Goal: Task Accomplishment & Management: Complete application form

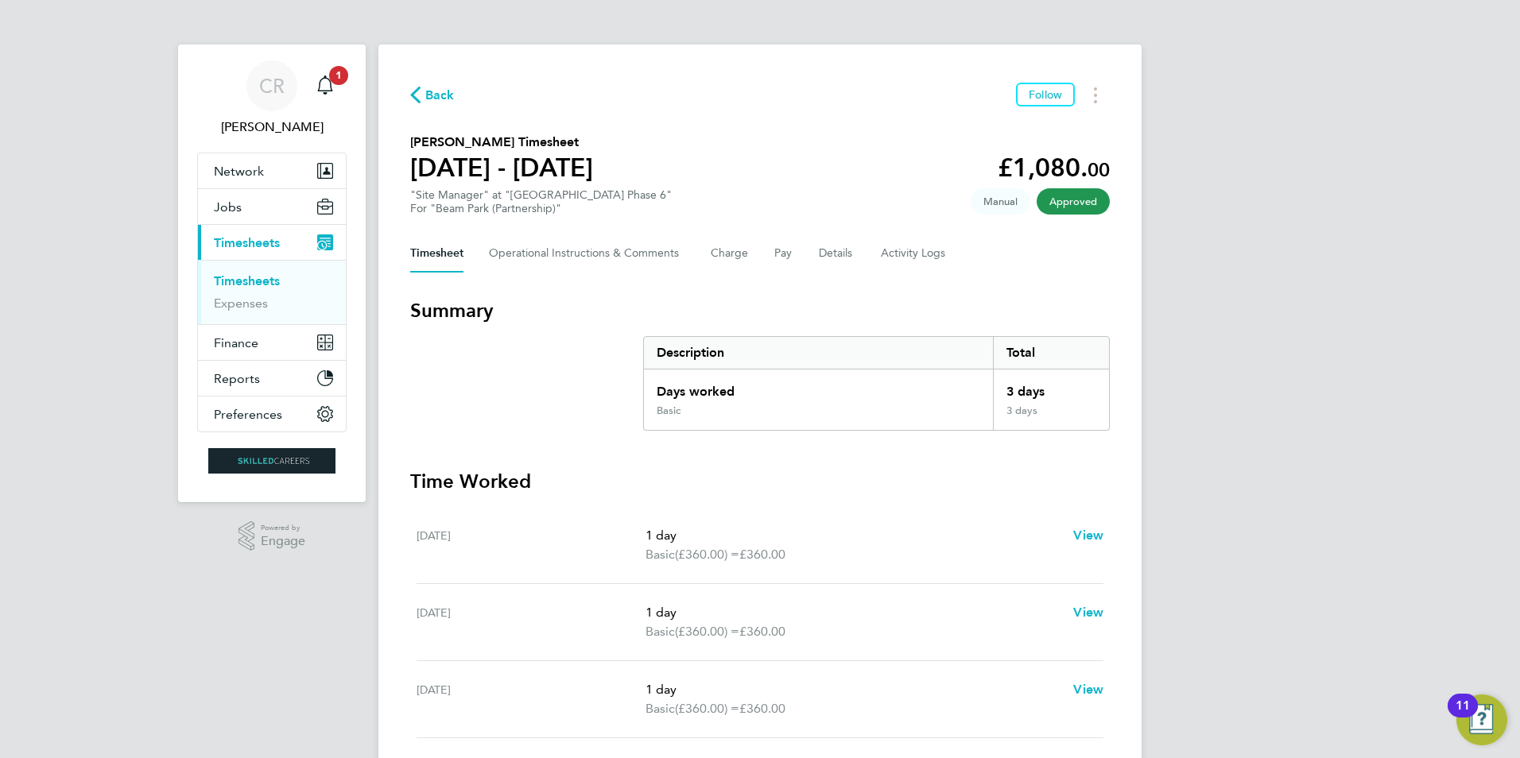
click at [238, 285] on link "Timesheets" at bounding box center [247, 280] width 66 height 15
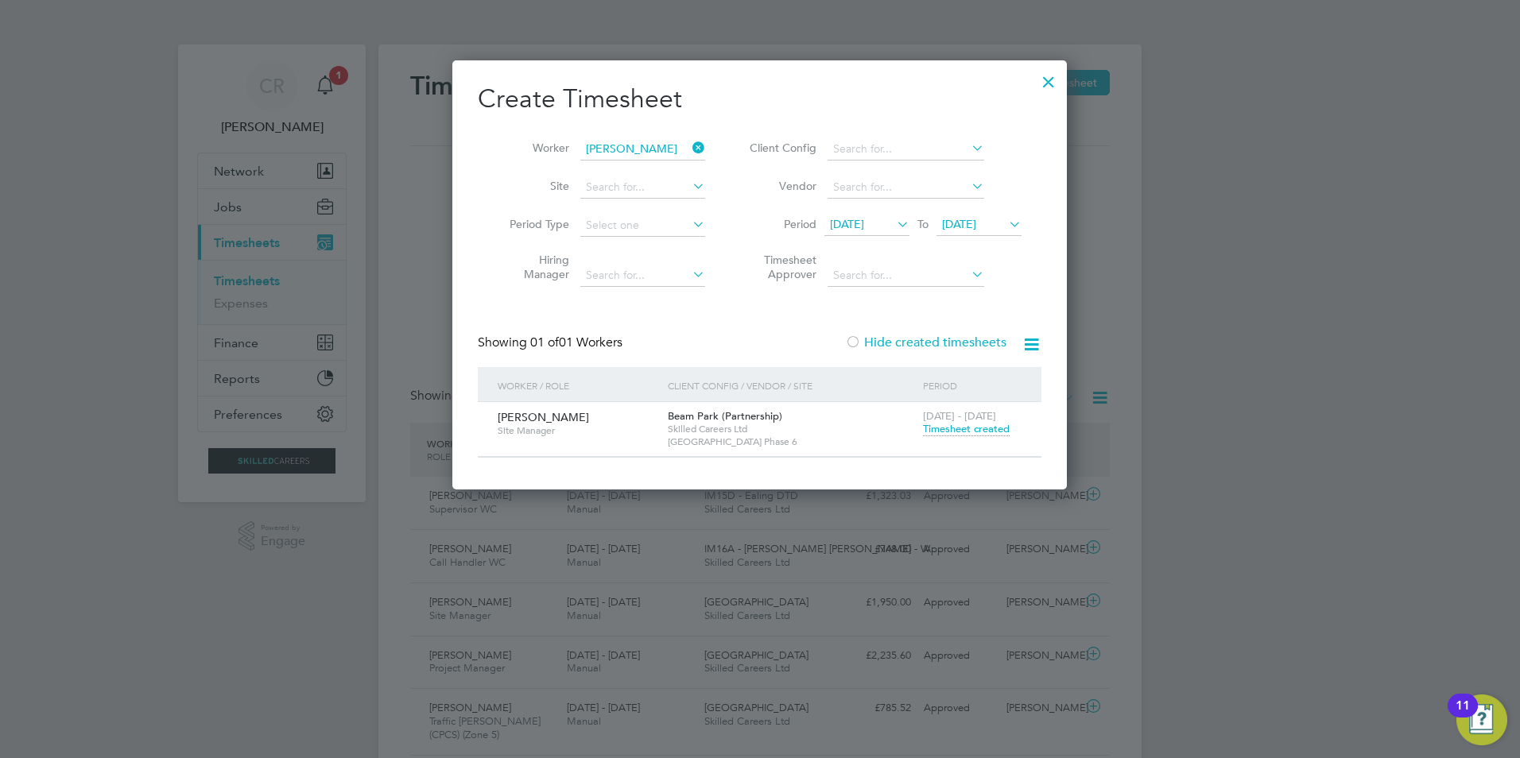
click at [689, 147] on icon at bounding box center [689, 148] width 0 height 22
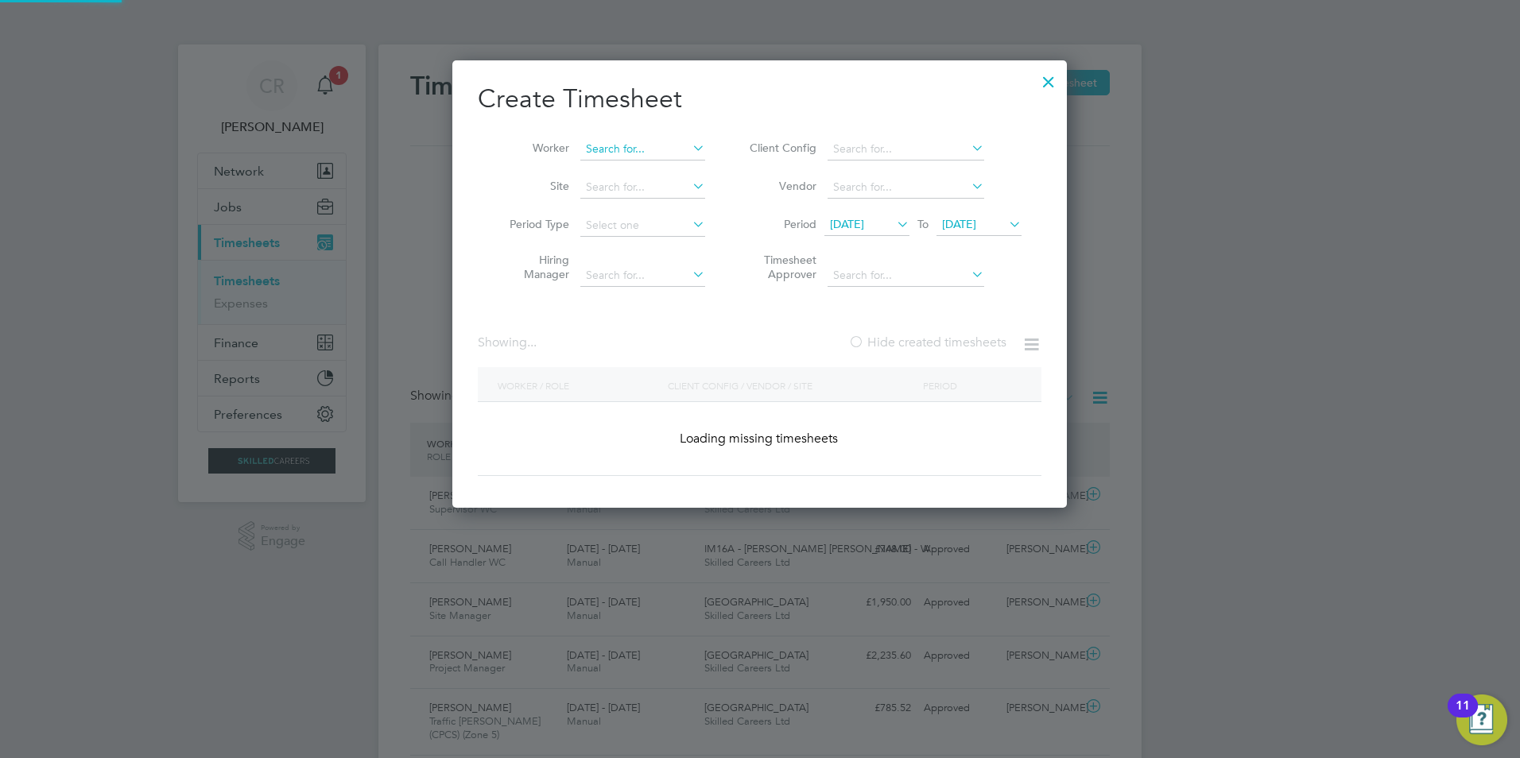
click at [653, 153] on input at bounding box center [642, 149] width 125 height 22
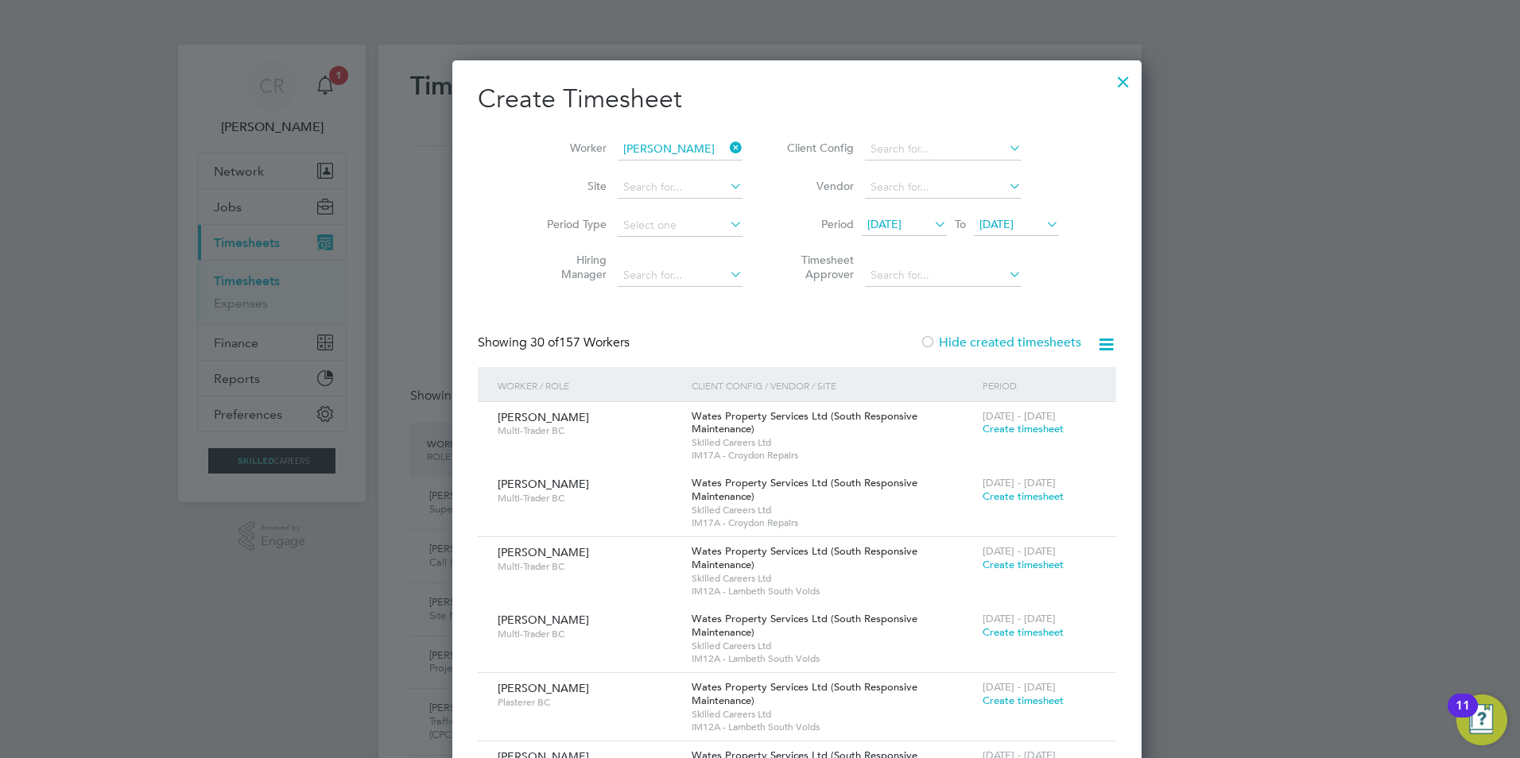
click at [629, 235] on b "[PERSON_NAME]" at bounding box center [632, 236] width 92 height 14
type input "[PERSON_NAME]"
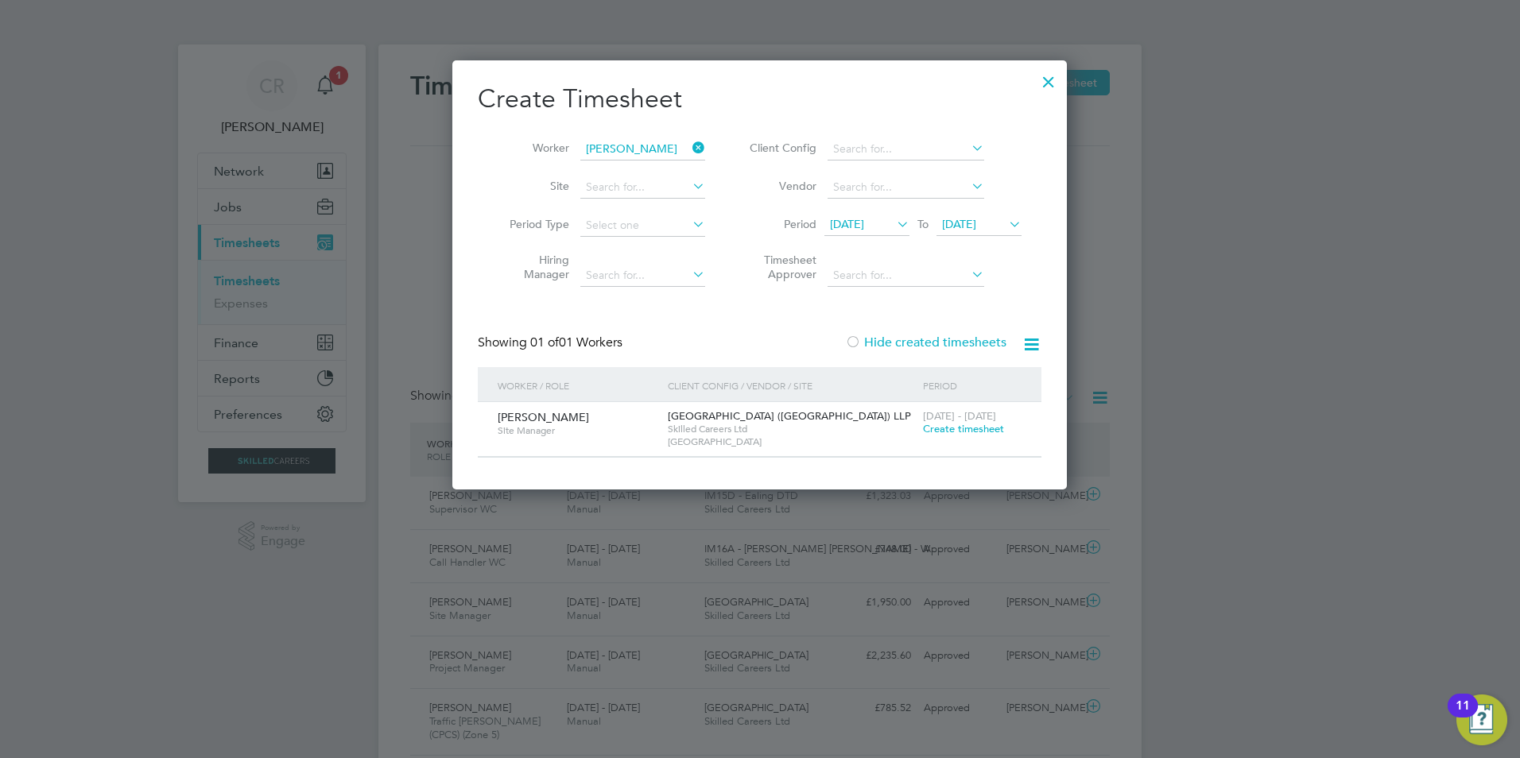
click at [947, 428] on span "Create timesheet" at bounding box center [963, 429] width 81 height 14
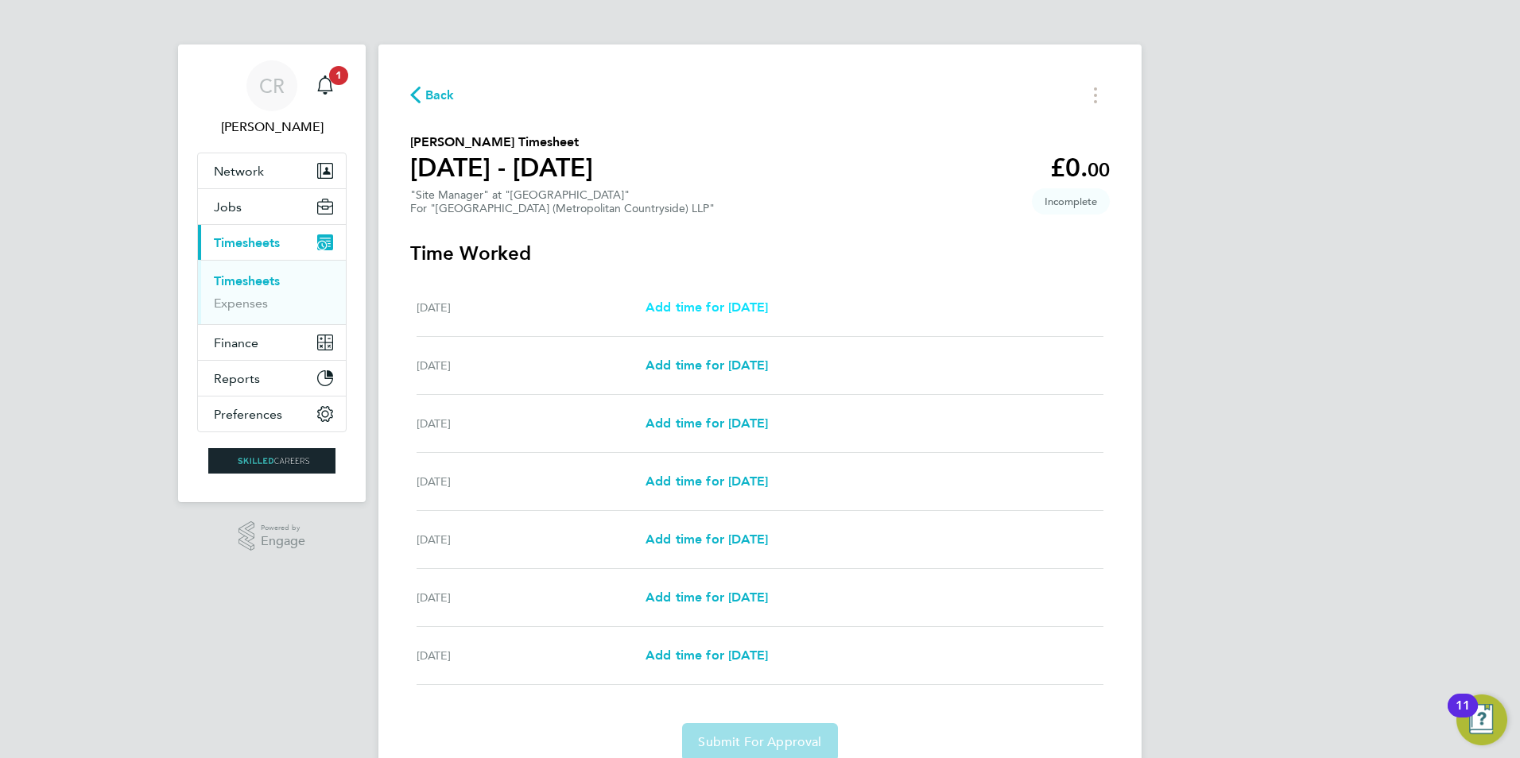
click at [729, 302] on span "Add time for [DATE]" at bounding box center [706, 307] width 122 height 15
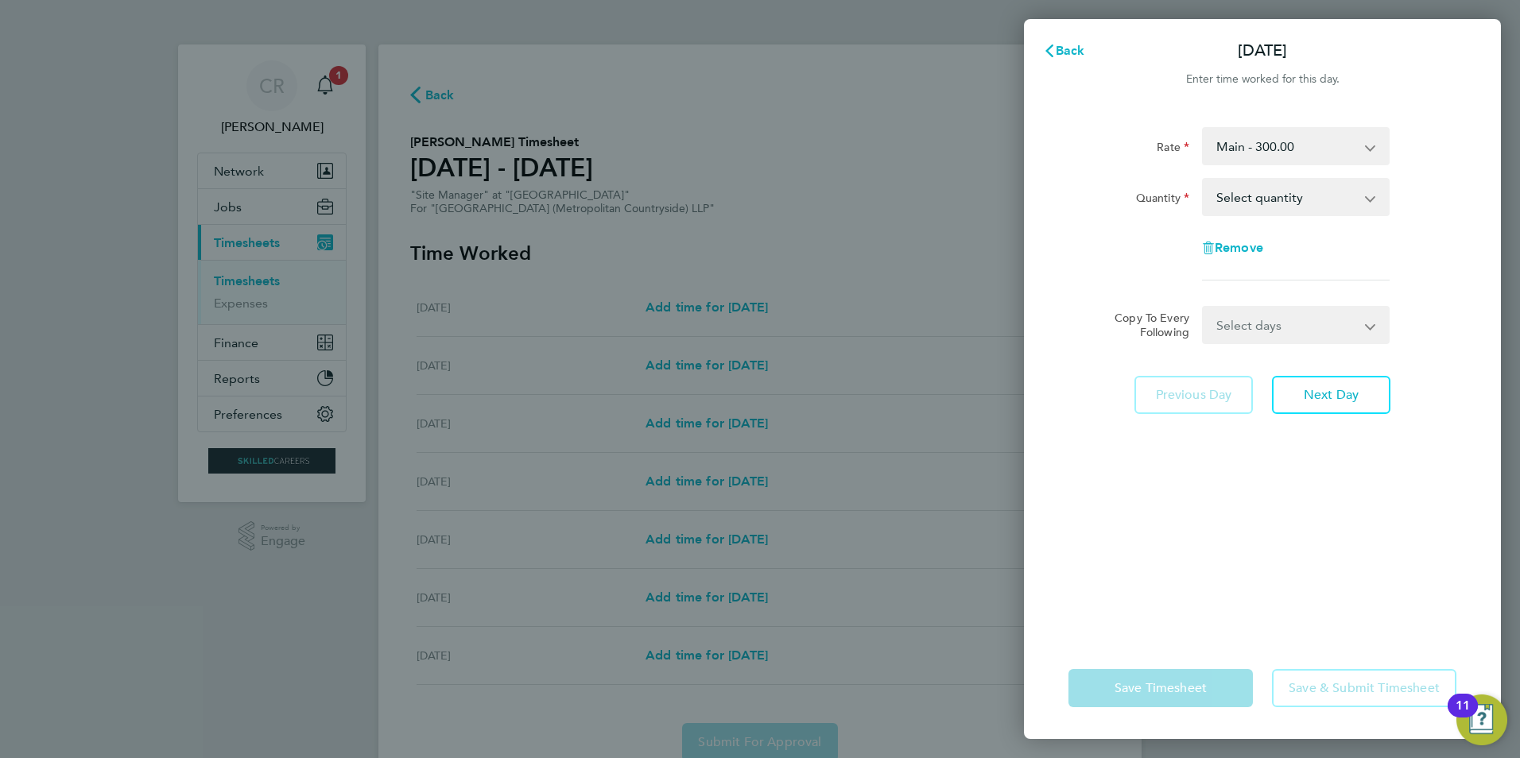
click at [1368, 196] on select "Select quantity 0.5 1" at bounding box center [1285, 197] width 165 height 35
select select "1"
click at [1203, 180] on select "Select quantity 0.5 1" at bounding box center [1285, 197] width 165 height 35
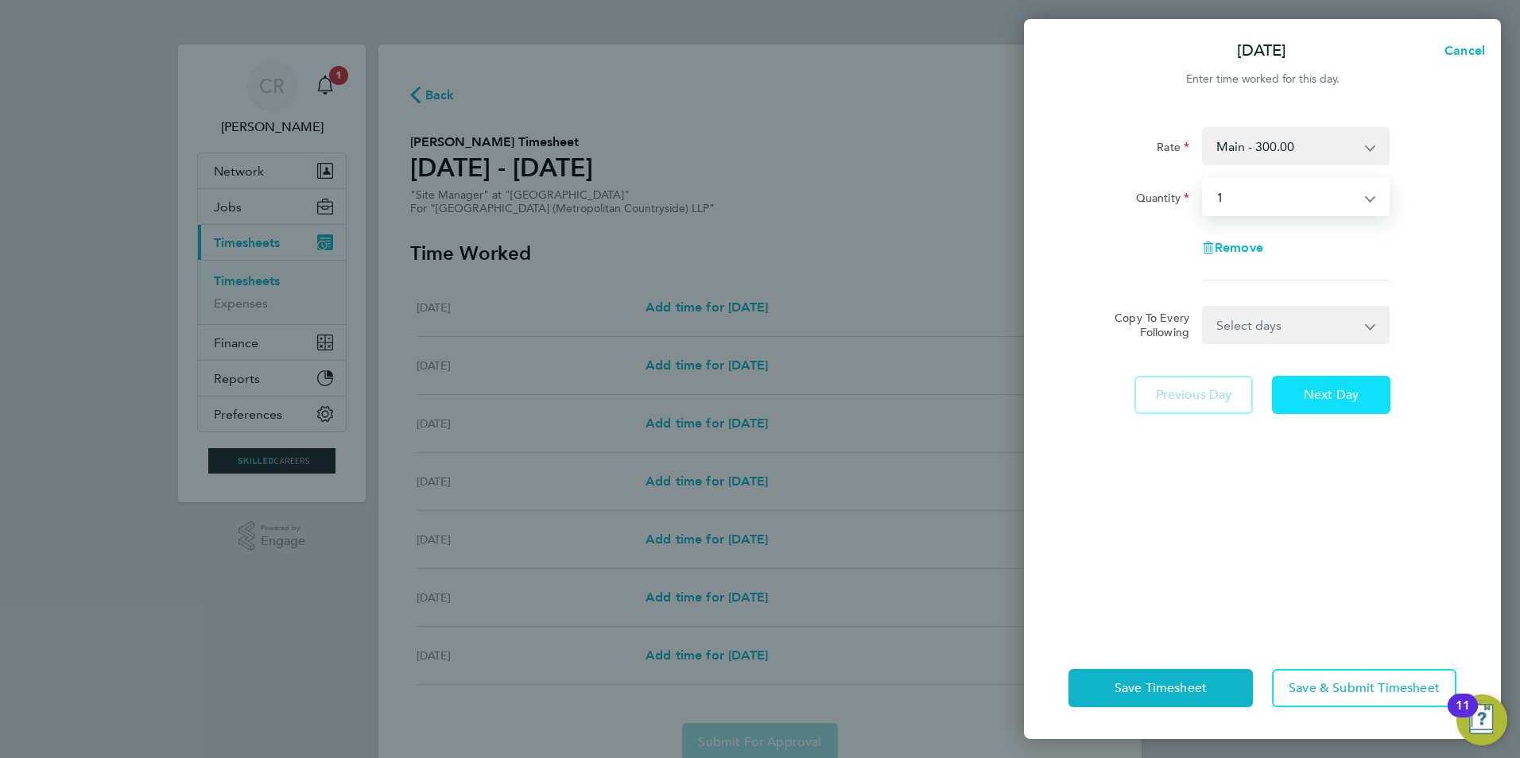
click at [1331, 401] on span "Next Day" at bounding box center [1330, 395] width 55 height 16
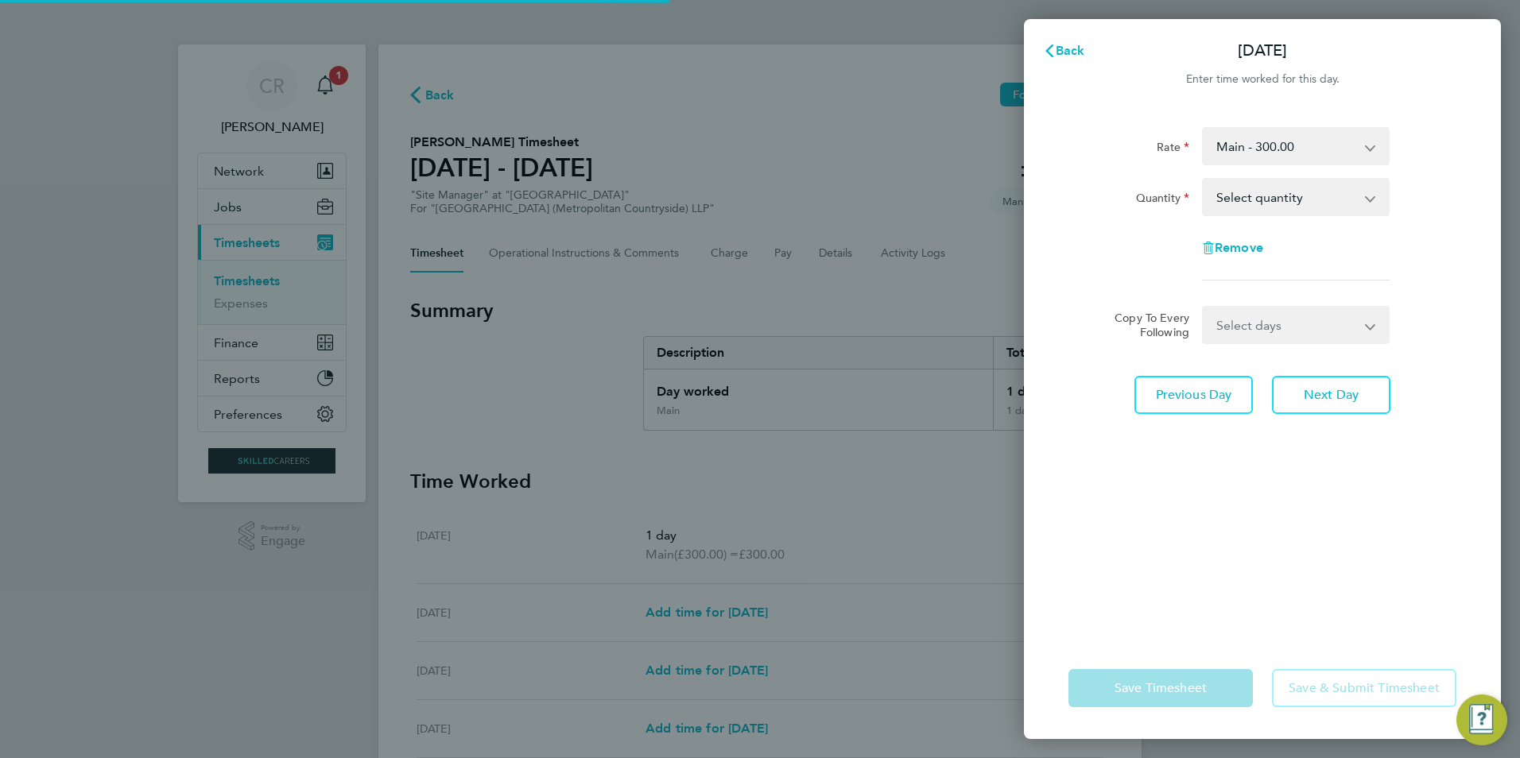
click at [1378, 188] on app-icon-cross-button at bounding box center [1378, 197] width 19 height 35
click at [1369, 197] on app-icon-cross-button at bounding box center [1378, 197] width 19 height 35
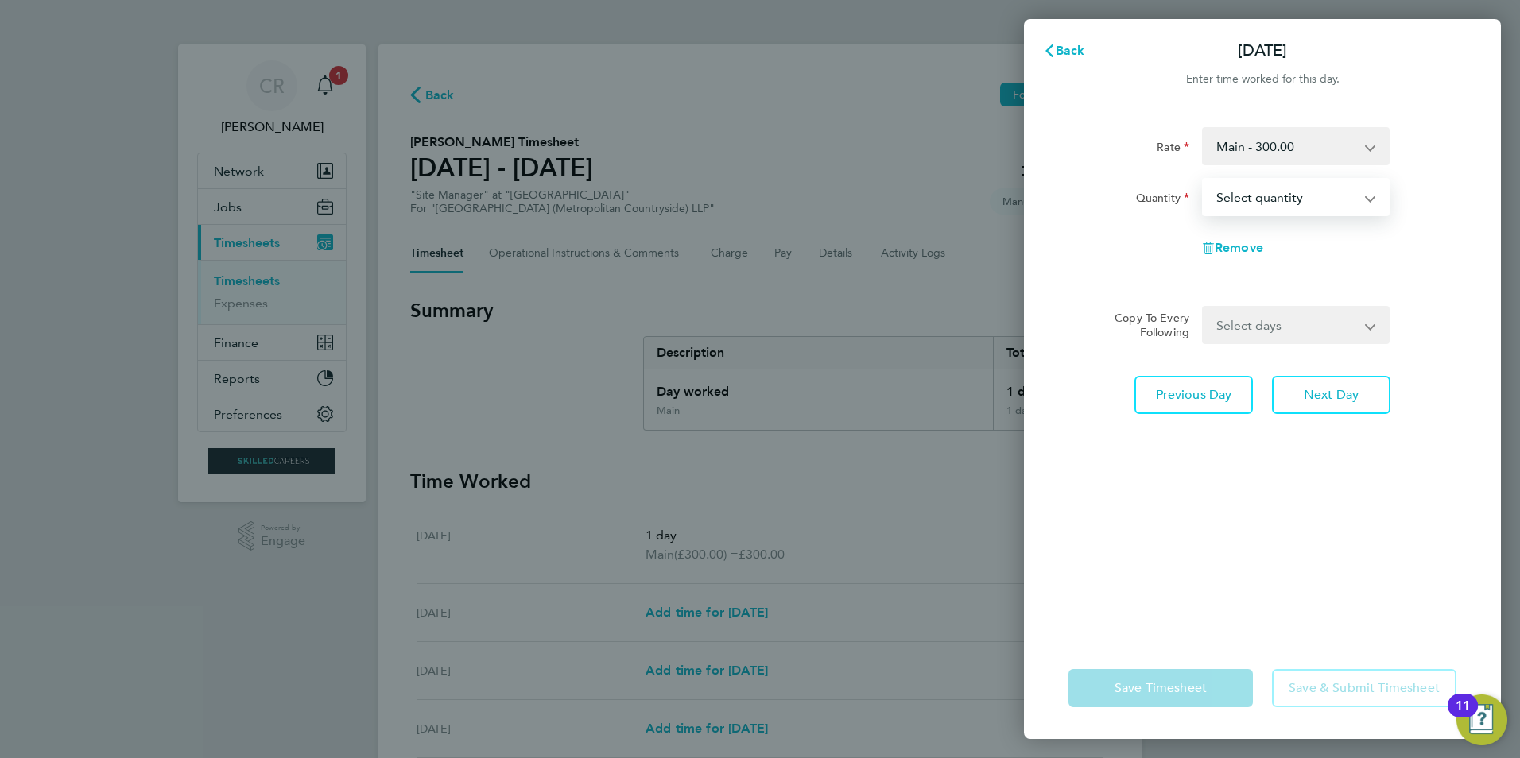
click at [1272, 188] on select "Select quantity 0.5 1" at bounding box center [1285, 197] width 165 height 35
select select "1"
click at [1203, 180] on select "Select quantity 0.5 1" at bounding box center [1285, 197] width 165 height 35
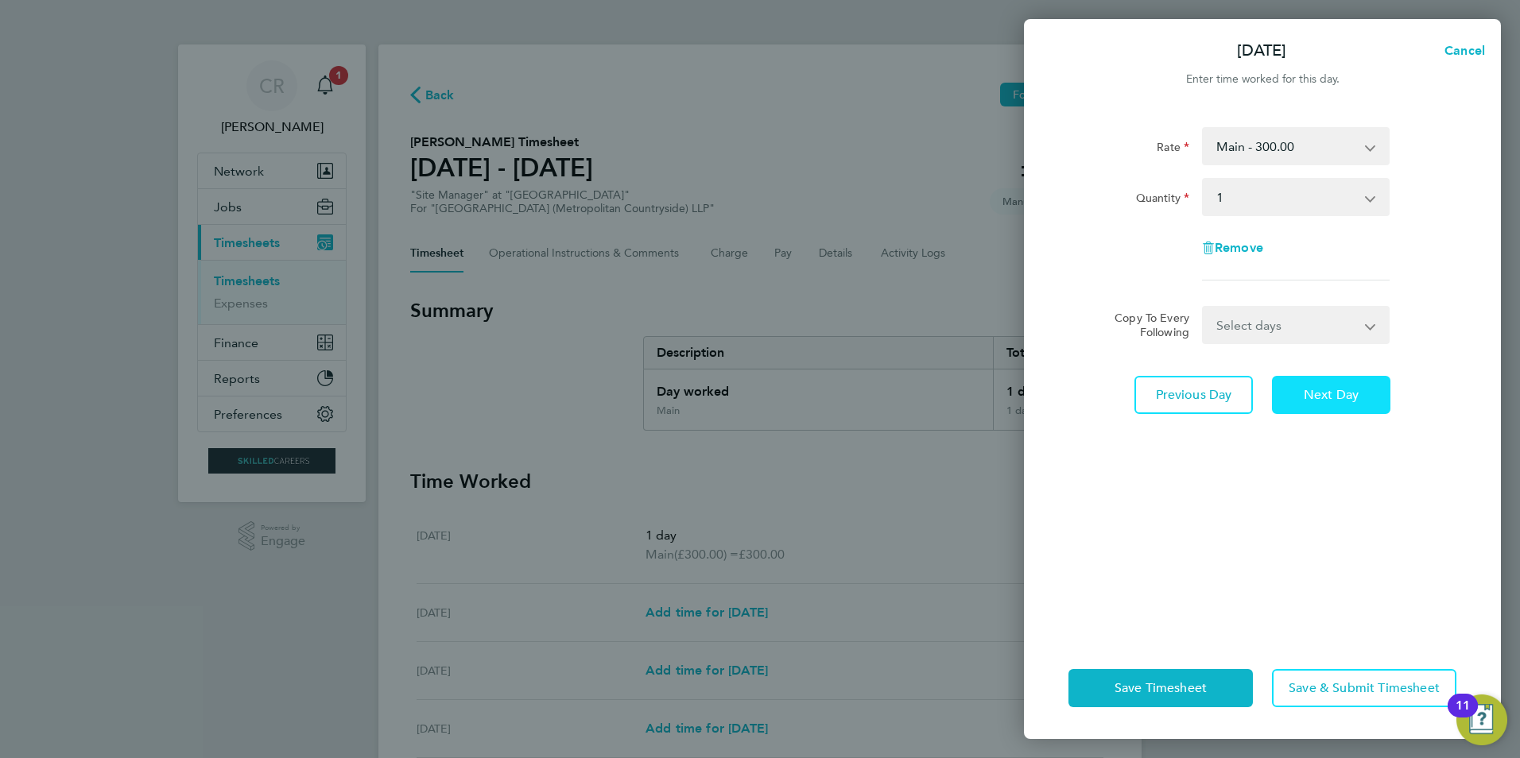
click at [1313, 406] on button "Next Day" at bounding box center [1331, 395] width 118 height 38
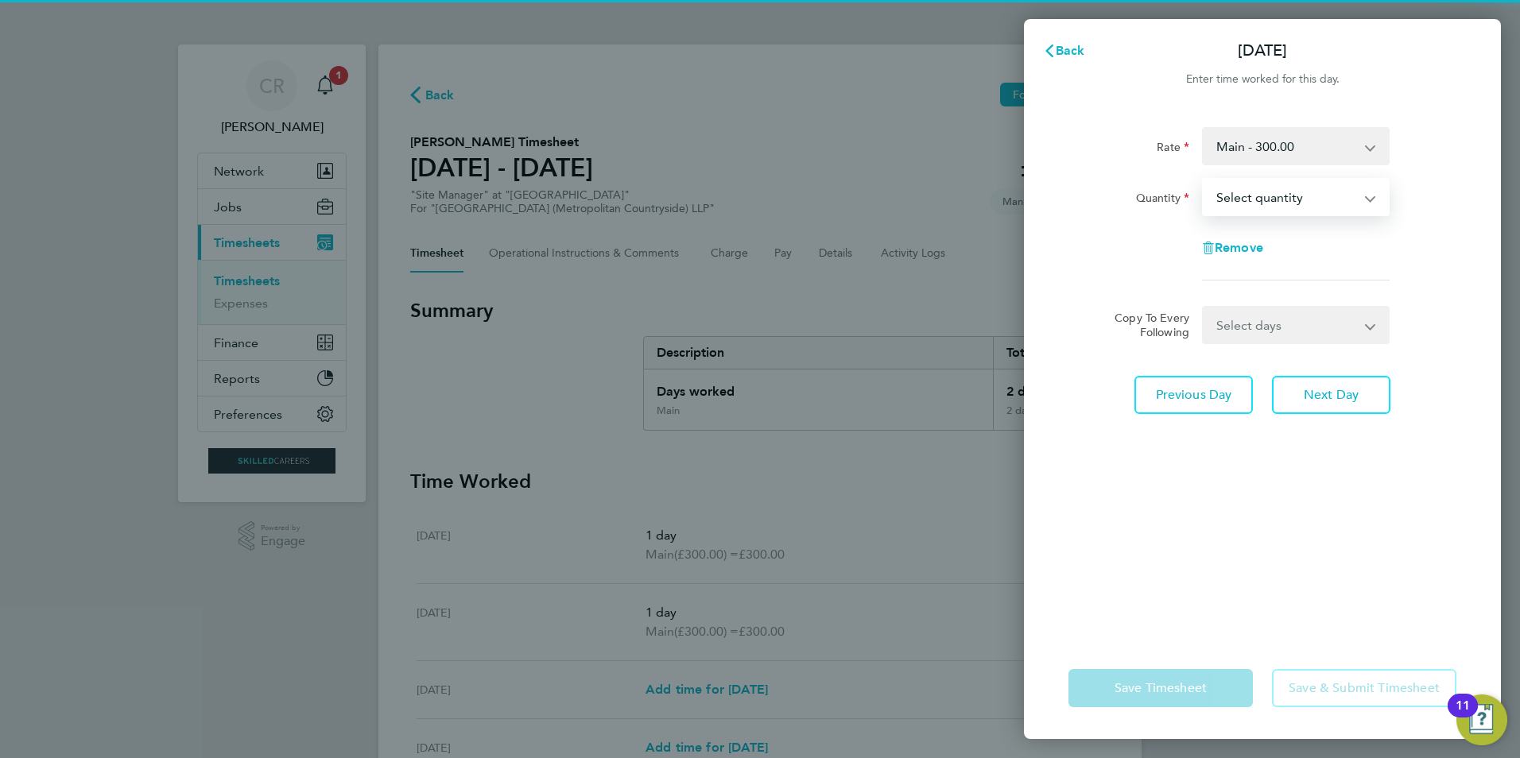
drag, startPoint x: 1320, startPoint y: 234, endPoint x: 1301, endPoint y: 196, distance: 43.4
click at [1301, 196] on select "Select quantity 0.5 1" at bounding box center [1285, 197] width 165 height 35
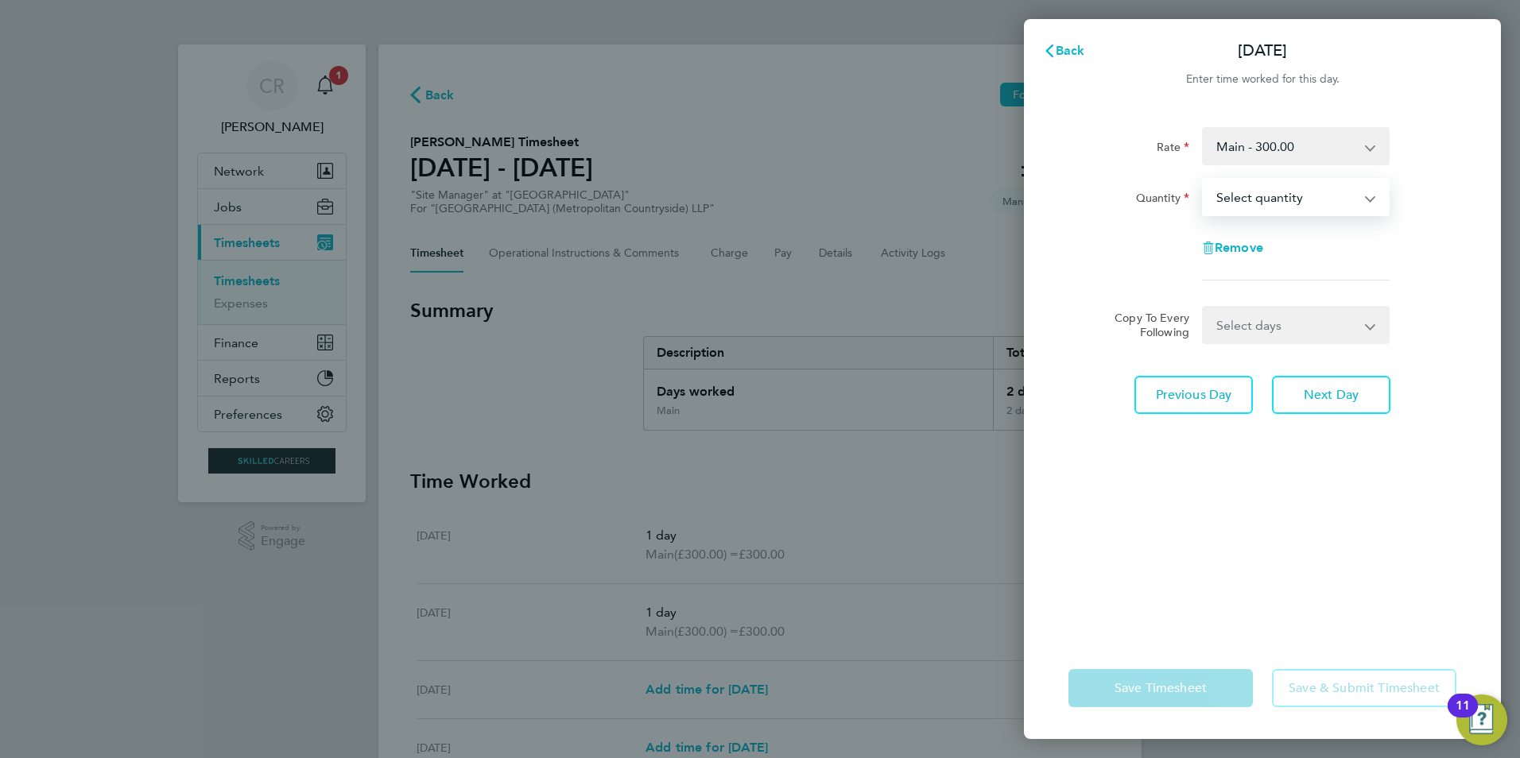
select select "1"
click at [1203, 180] on select "Select quantity 0.5 1" at bounding box center [1285, 197] width 165 height 35
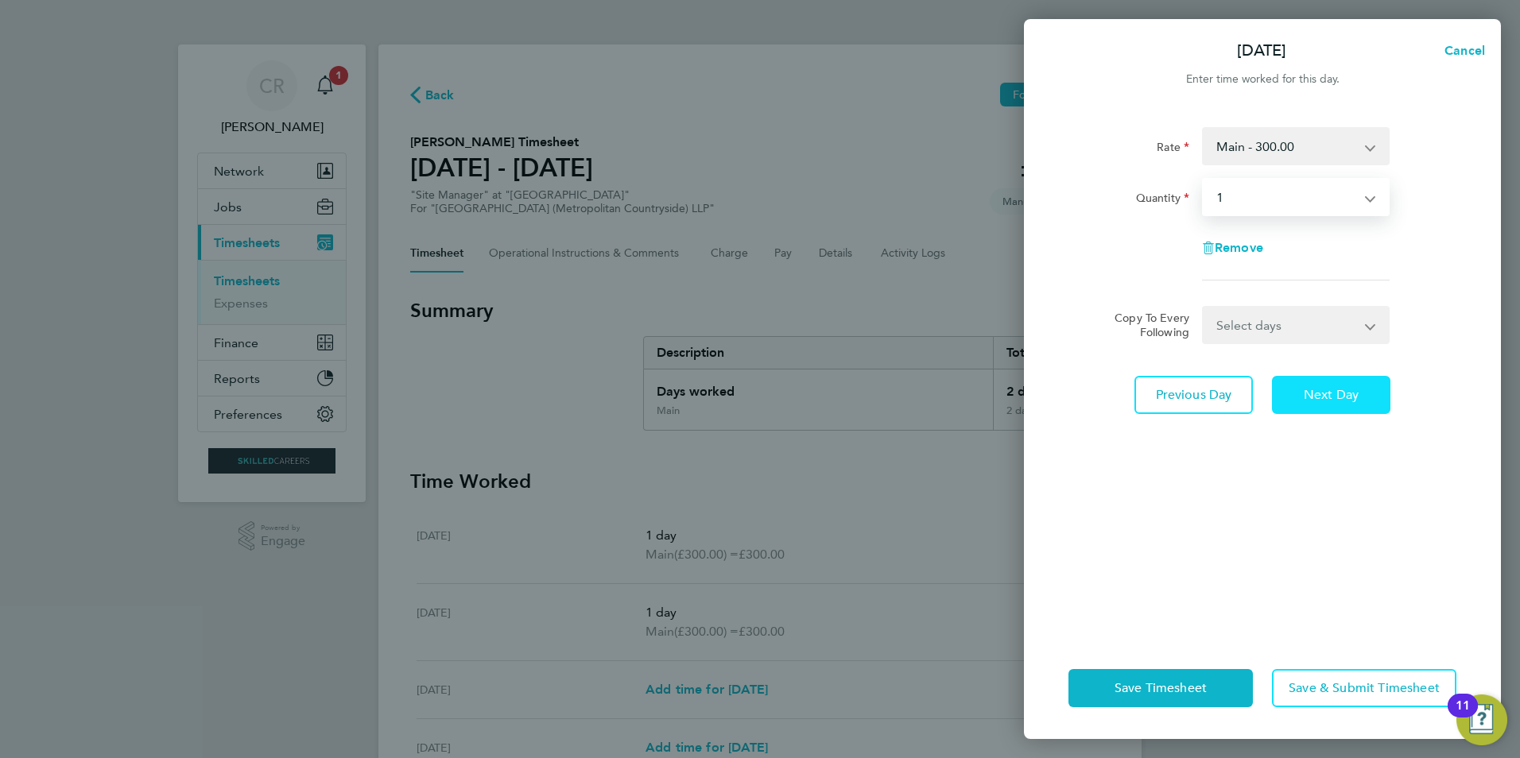
click at [1309, 401] on span "Next Day" at bounding box center [1330, 395] width 55 height 16
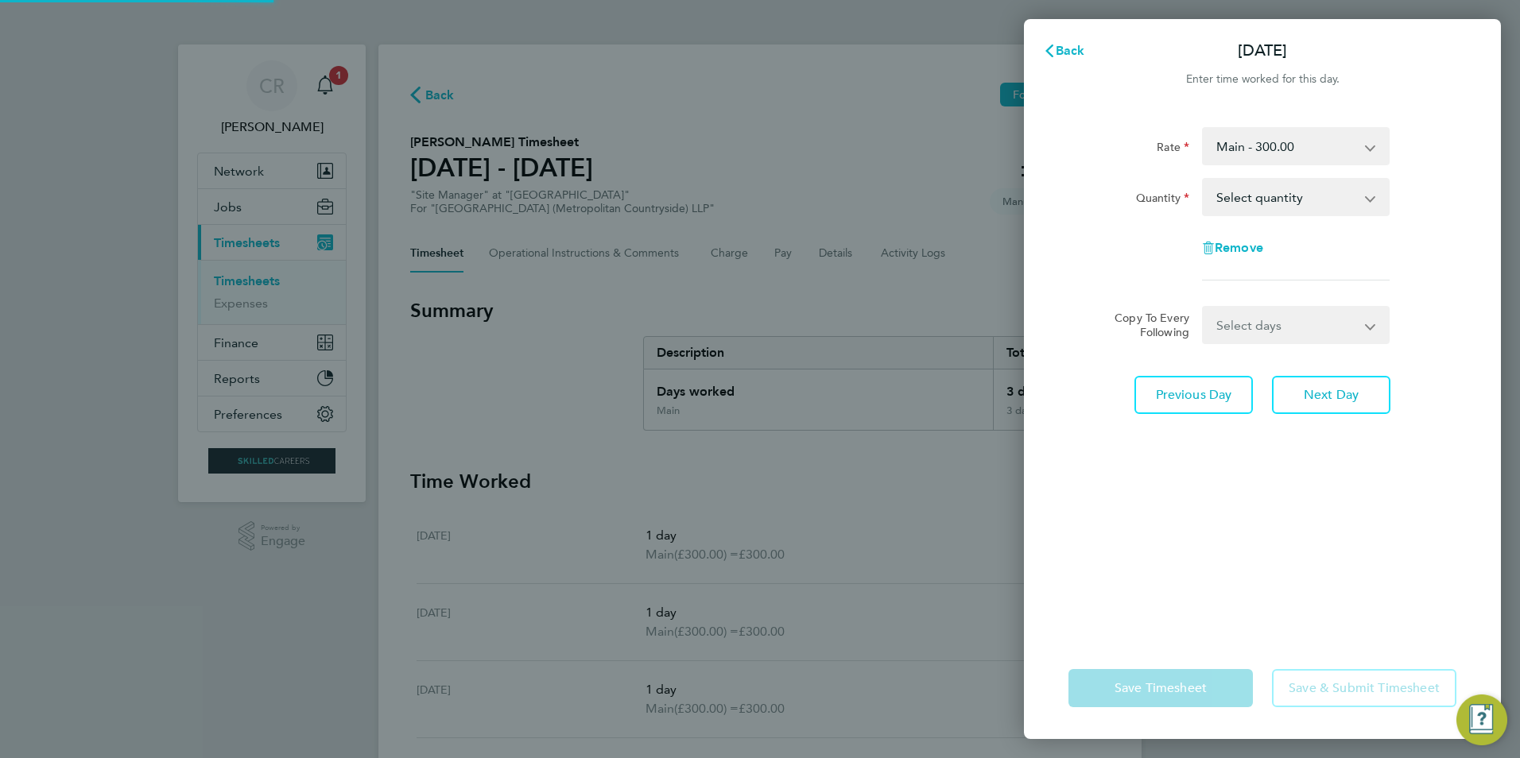
click at [1280, 188] on select "Select quantity 0.5 1" at bounding box center [1285, 197] width 165 height 35
click at [1203, 180] on select "Select quantity 0.5 1" at bounding box center [1285, 197] width 165 height 35
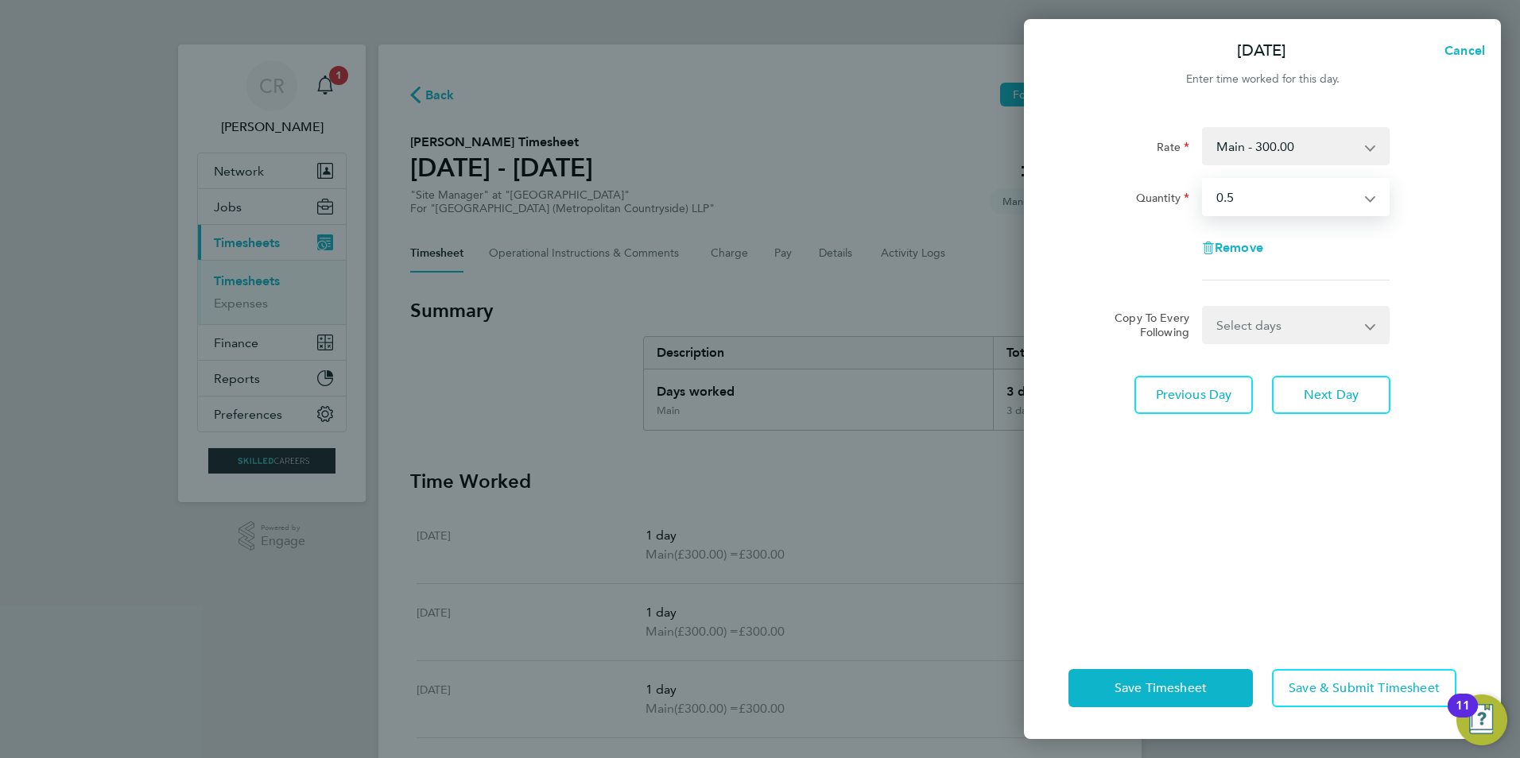
click at [1256, 201] on select "Select quantity 0.5 1" at bounding box center [1285, 197] width 165 height 35
select select "1"
click at [1203, 180] on select "Select quantity 0.5 1" at bounding box center [1285, 197] width 165 height 35
click at [1327, 400] on span "Next Day" at bounding box center [1330, 395] width 55 height 16
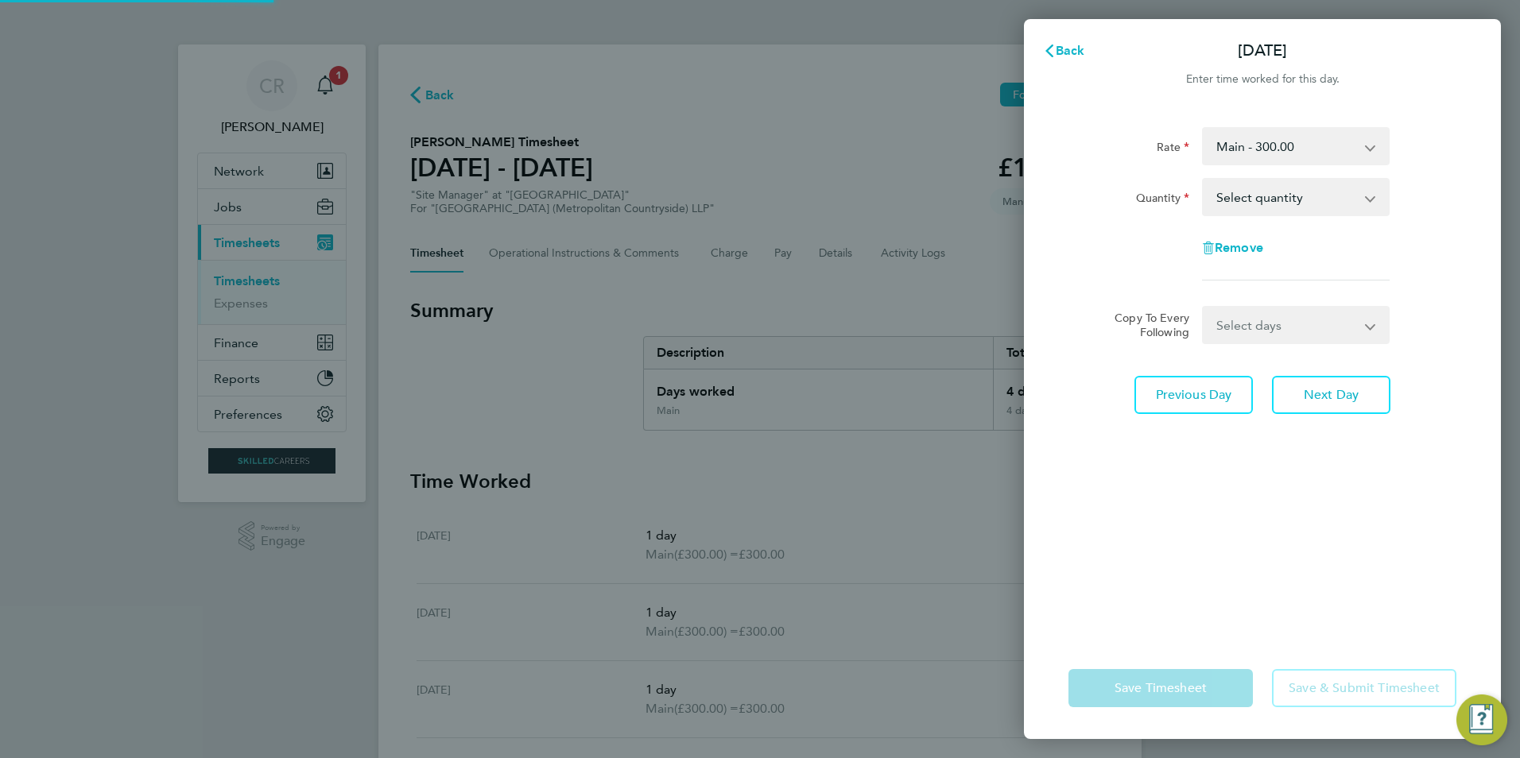
click at [1263, 194] on select "Select quantity 0.5 1" at bounding box center [1285, 197] width 165 height 35
select select "1"
click at [1203, 180] on select "Select quantity 0.5 1" at bounding box center [1285, 197] width 165 height 35
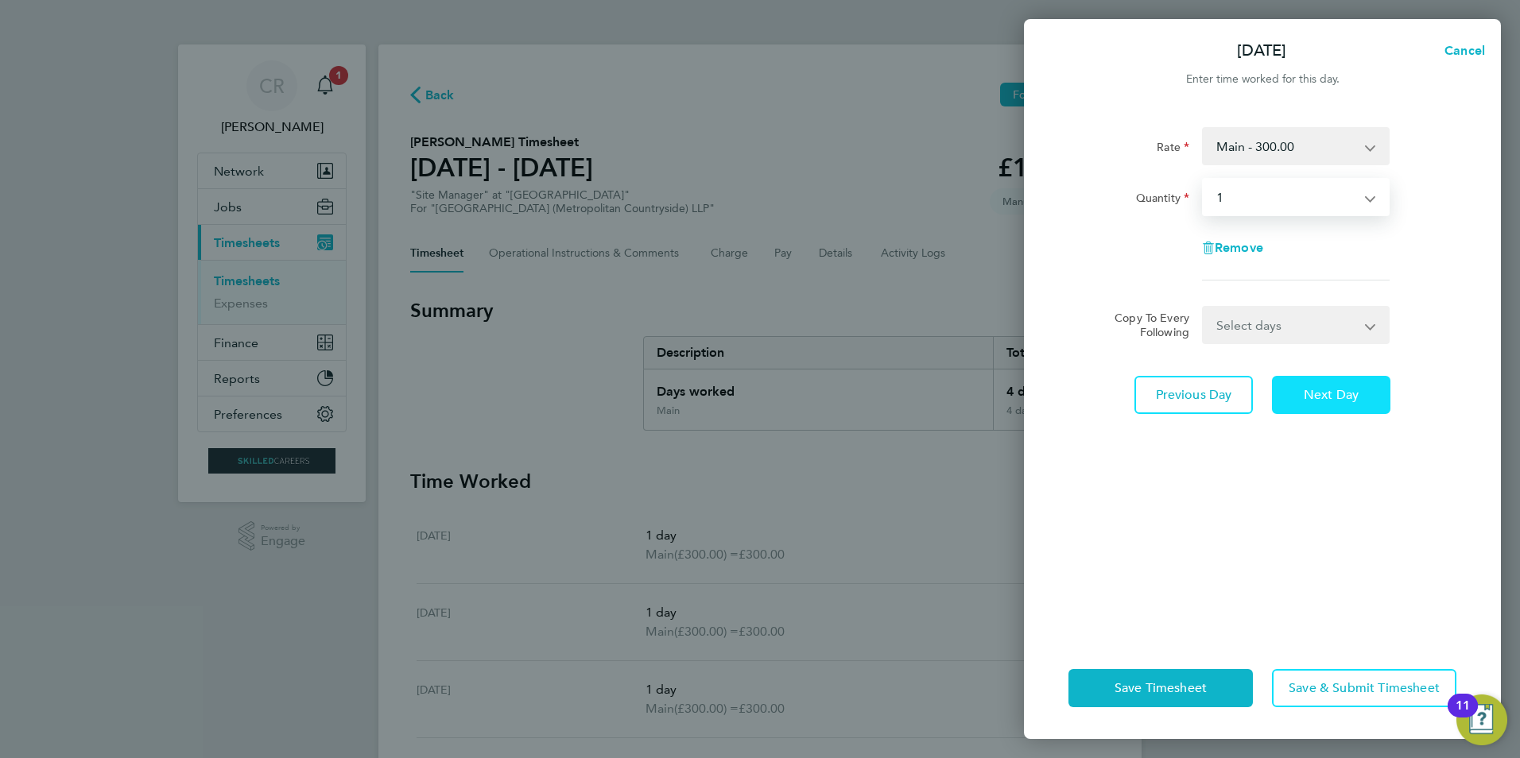
click at [1331, 393] on span "Next Day" at bounding box center [1330, 395] width 55 height 16
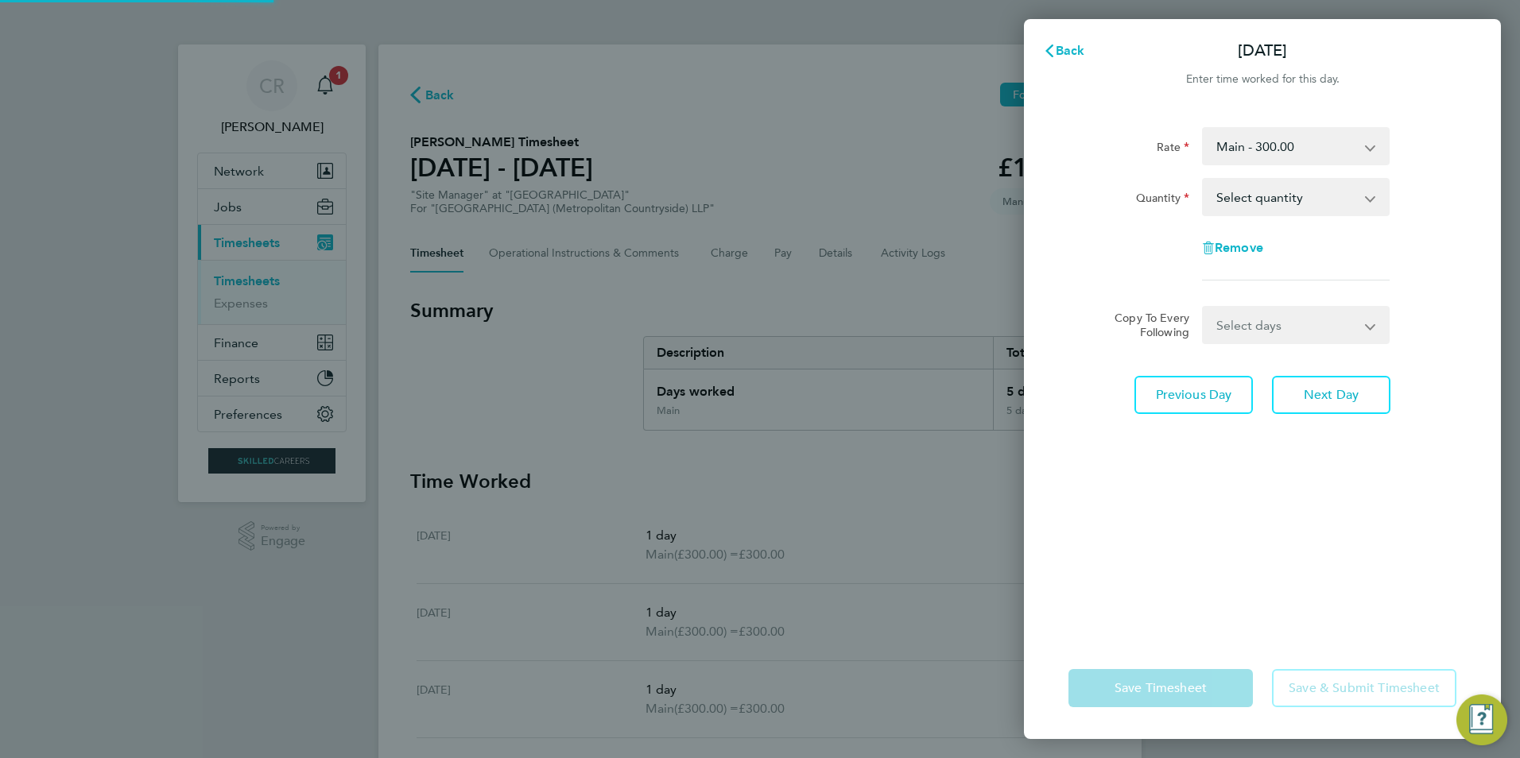
click at [1263, 198] on select "Select quantity 0.5 1" at bounding box center [1285, 197] width 165 height 35
select select "1"
click at [1203, 180] on select "Select quantity 0.5 1" at bounding box center [1285, 197] width 165 height 35
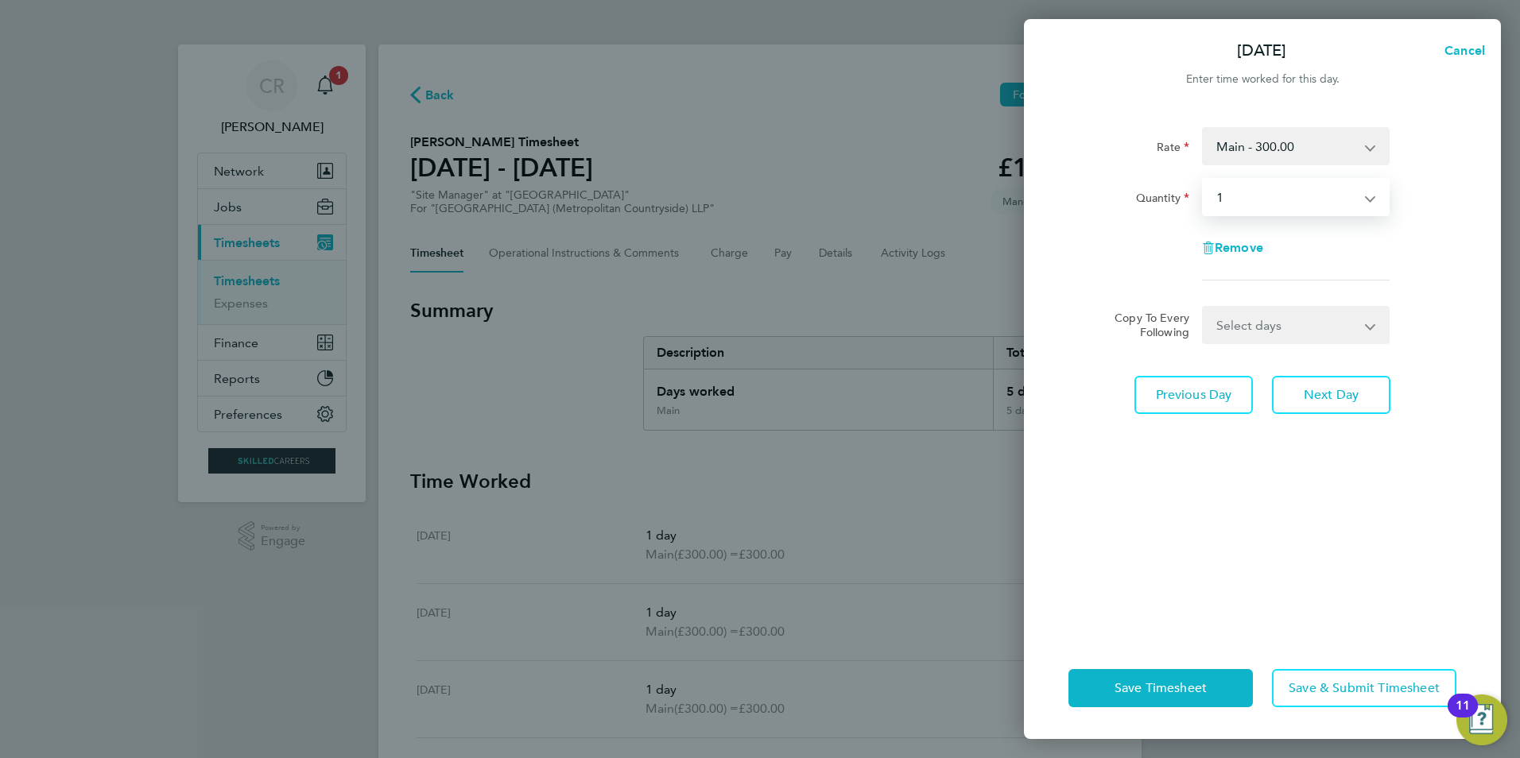
click at [1282, 196] on select "Select quantity 0.5 1" at bounding box center [1285, 197] width 165 height 35
click at [1203, 180] on select "Select quantity 0.5 1" at bounding box center [1285, 197] width 165 height 35
click at [1320, 397] on span "Next Day" at bounding box center [1330, 395] width 55 height 16
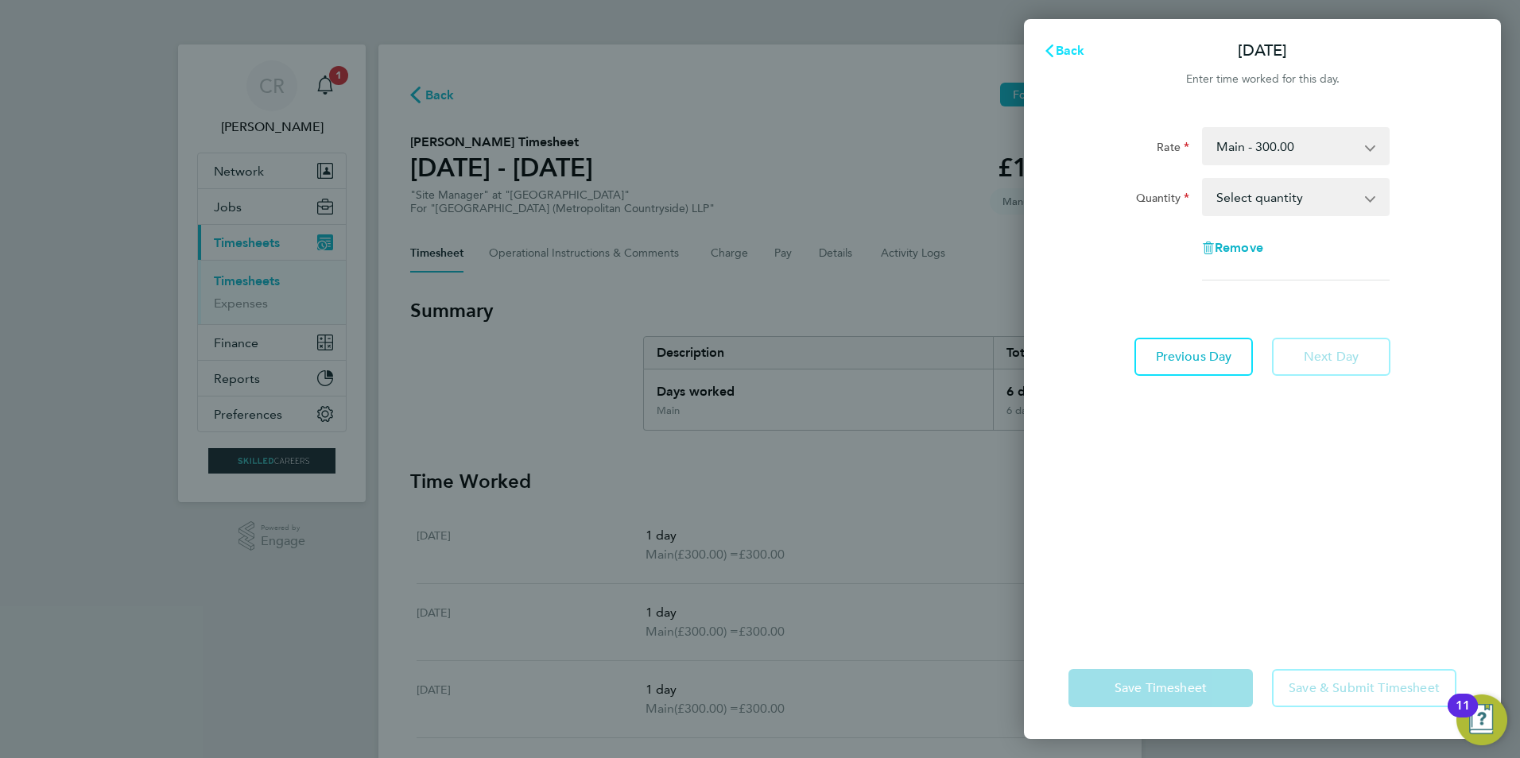
click at [1059, 48] on span "Back" at bounding box center [1069, 50] width 29 height 15
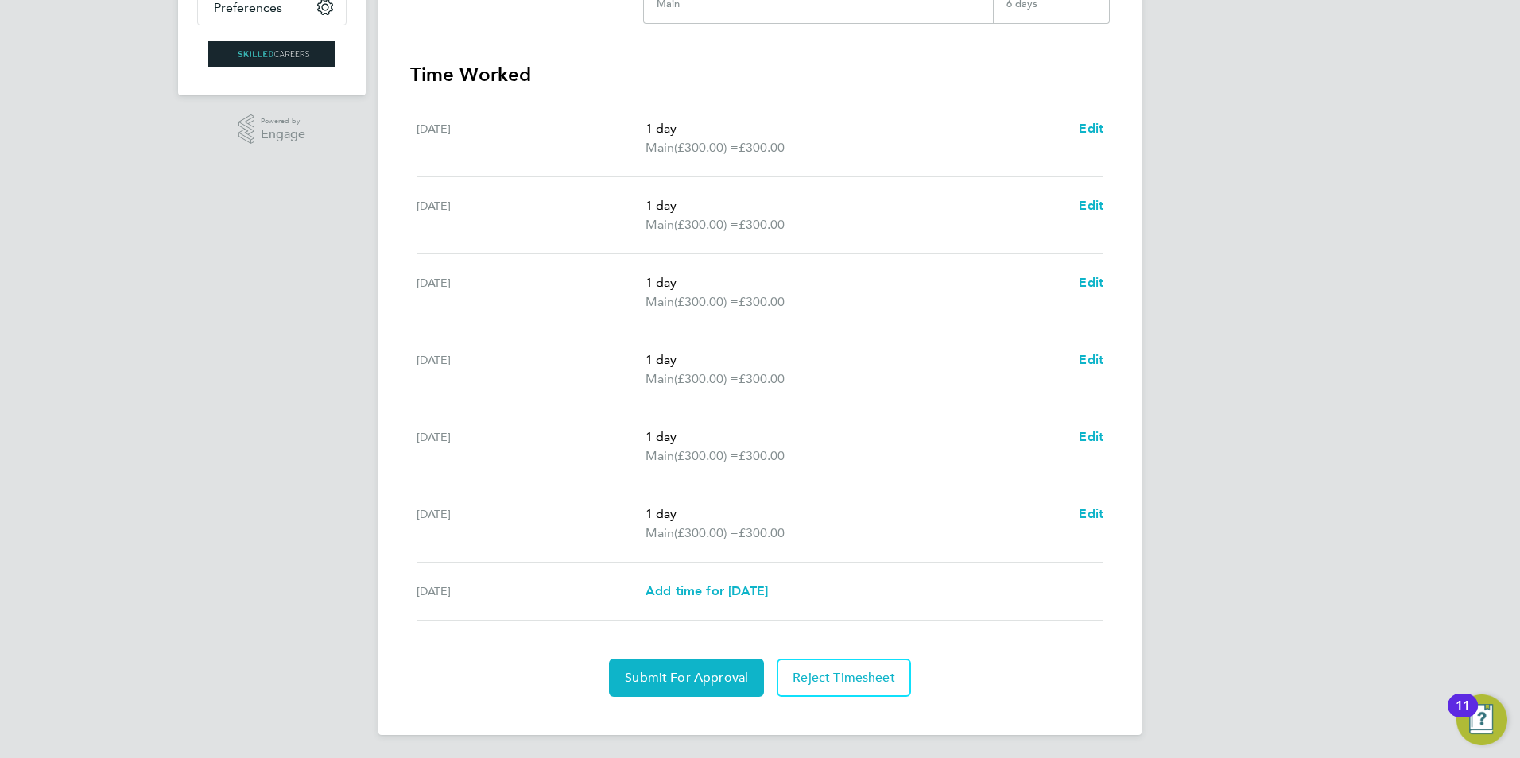
scroll to position [409, 0]
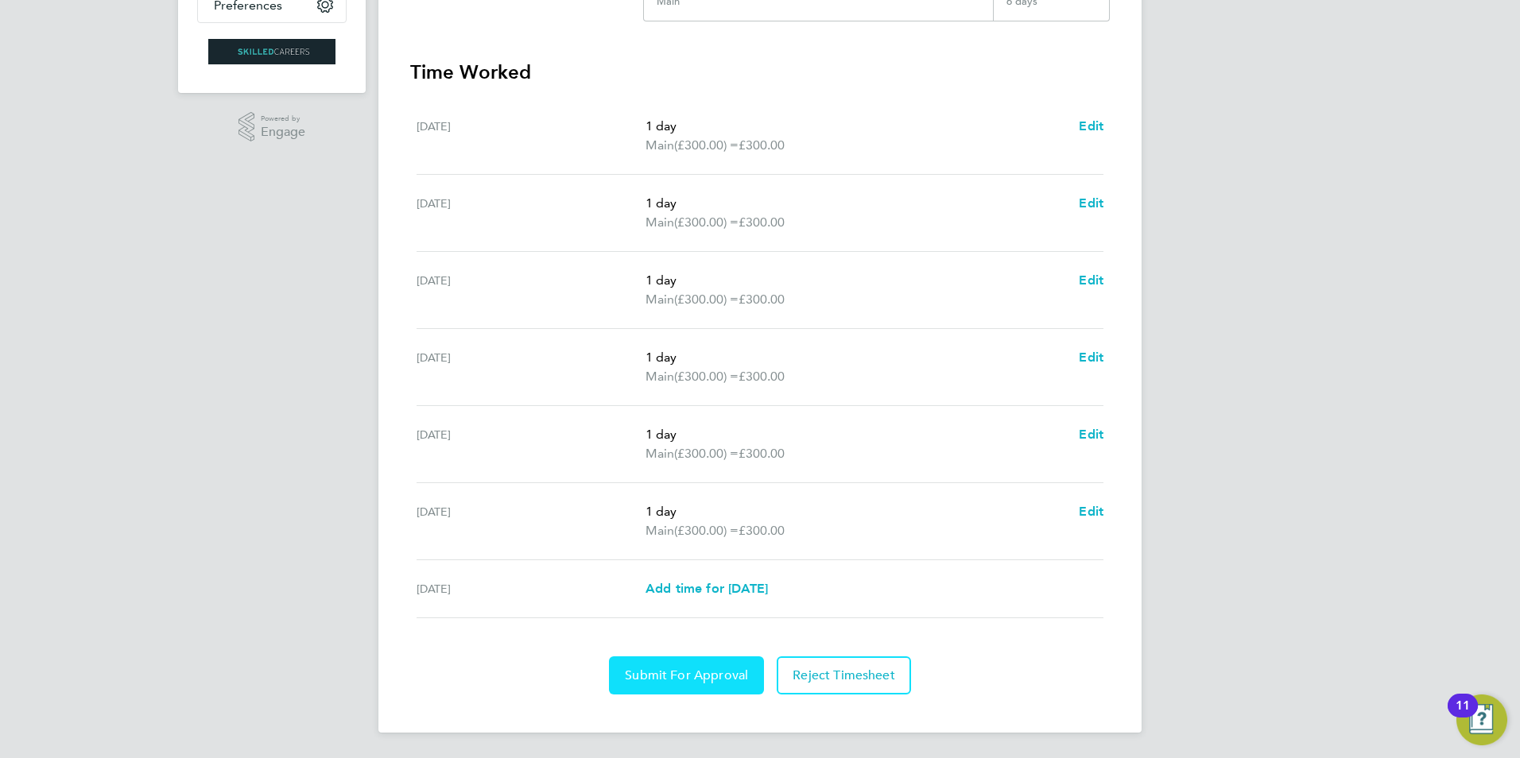
click at [680, 675] on span "Submit For Approval" at bounding box center [686, 676] width 123 height 16
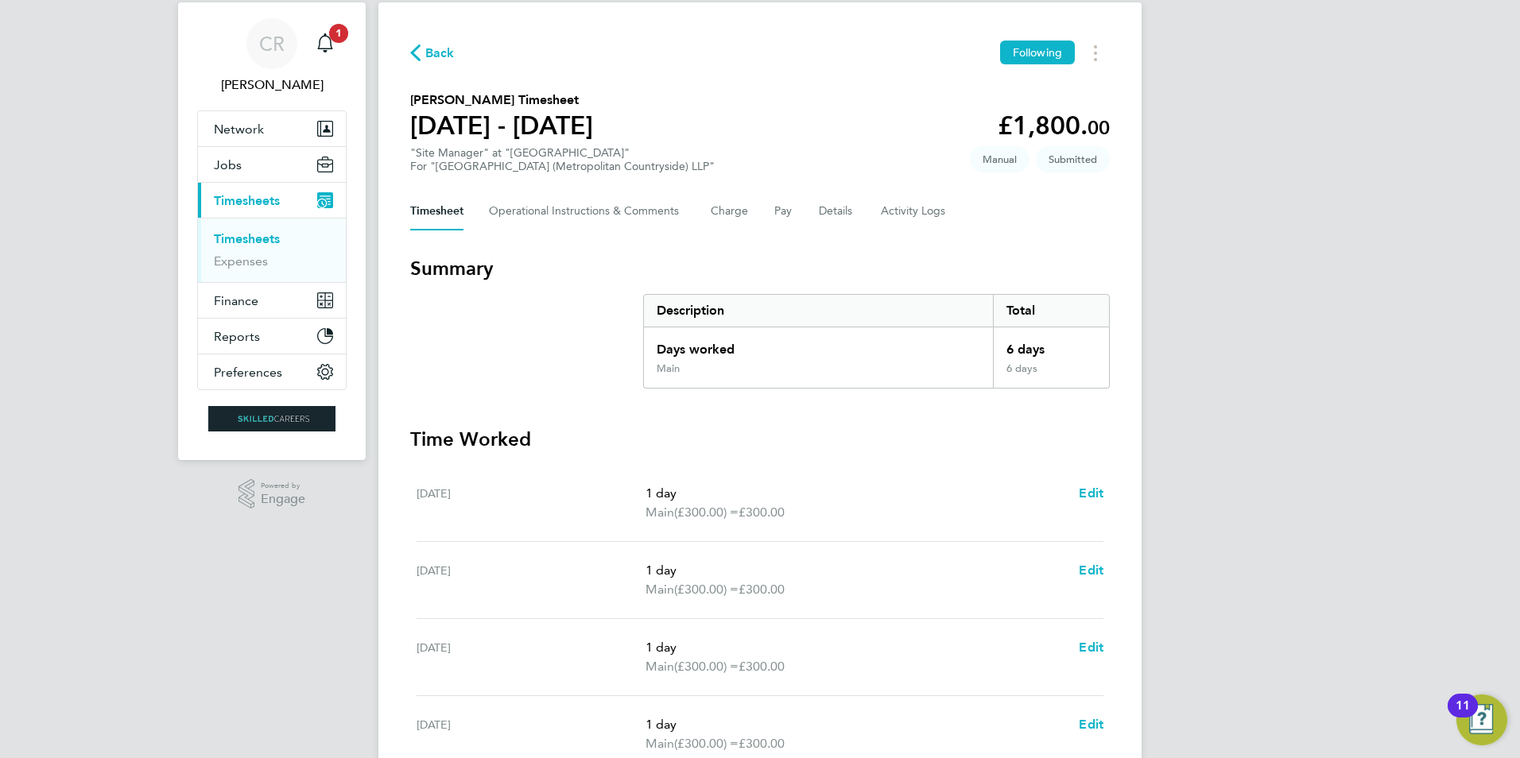
scroll to position [0, 0]
